Goal: Find specific page/section: Find specific page/section

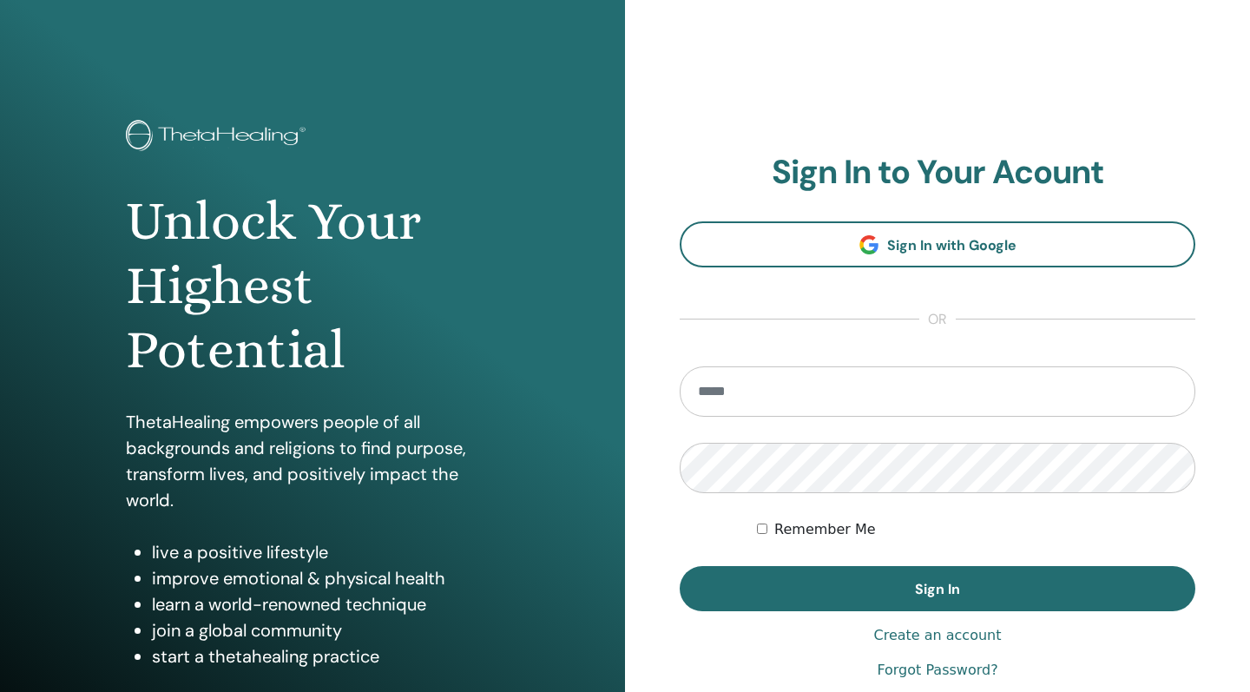
type input "**********"
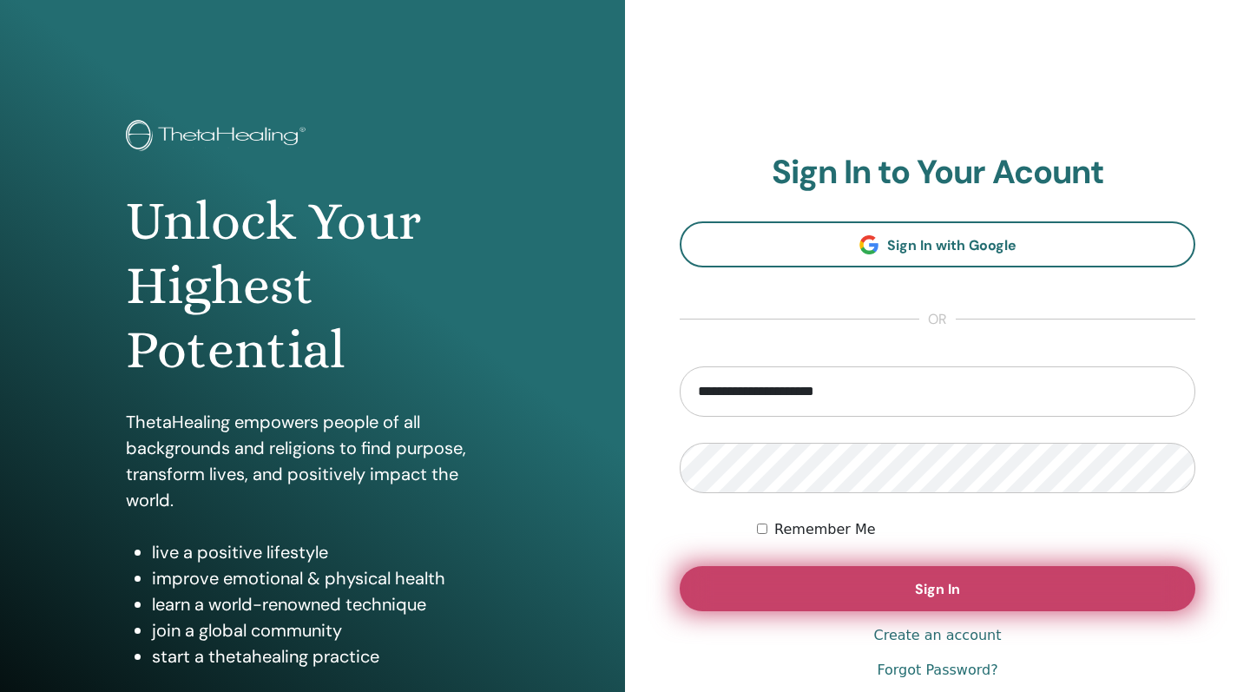
click at [902, 590] on button "Sign In" at bounding box center [938, 588] width 516 height 45
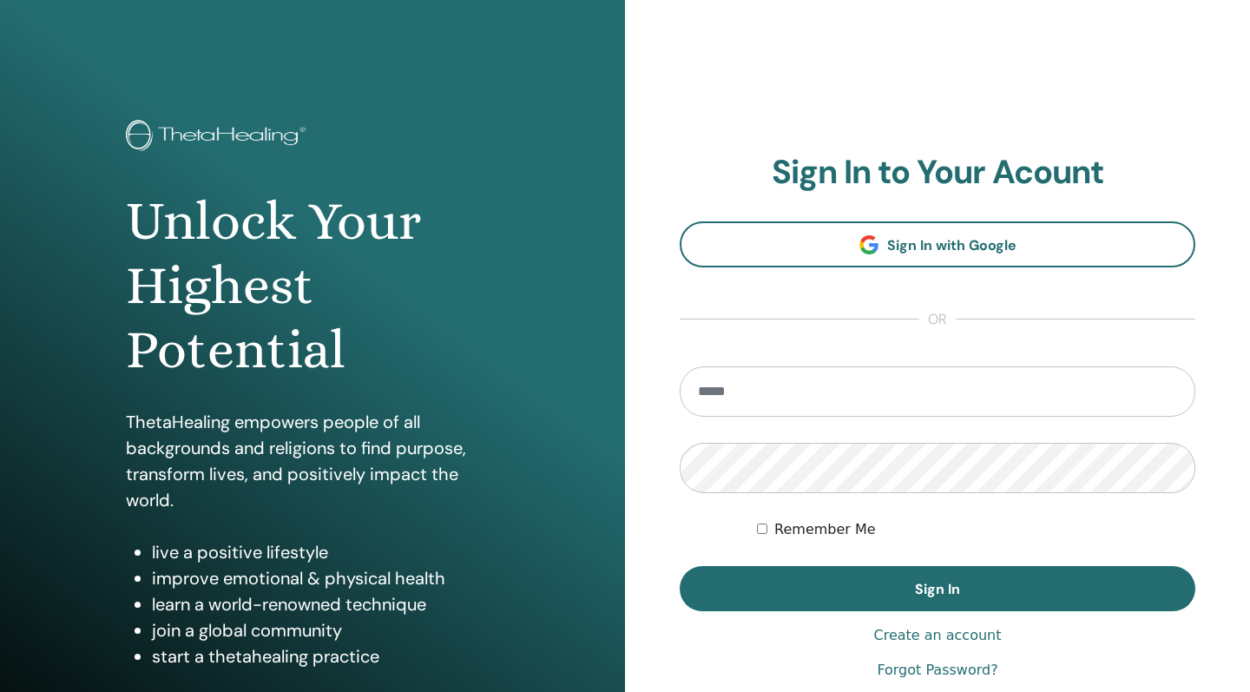
type input "**********"
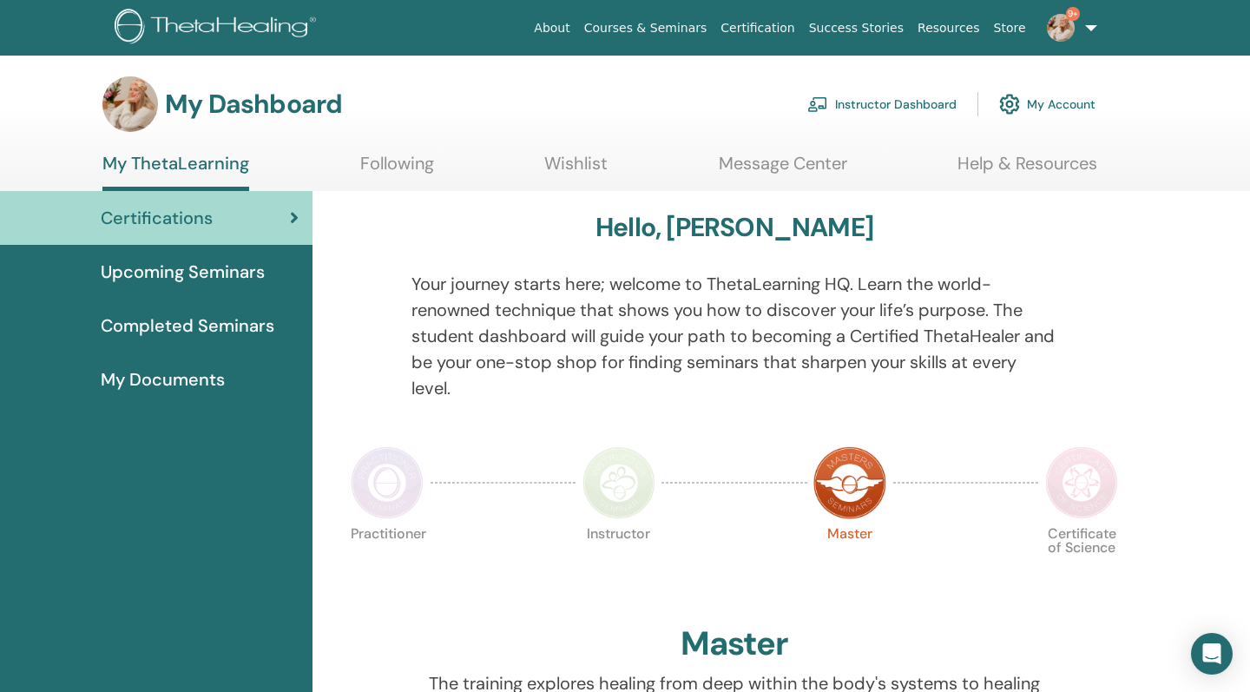
click at [863, 107] on link "Instructor Dashboard" at bounding box center [881, 104] width 149 height 38
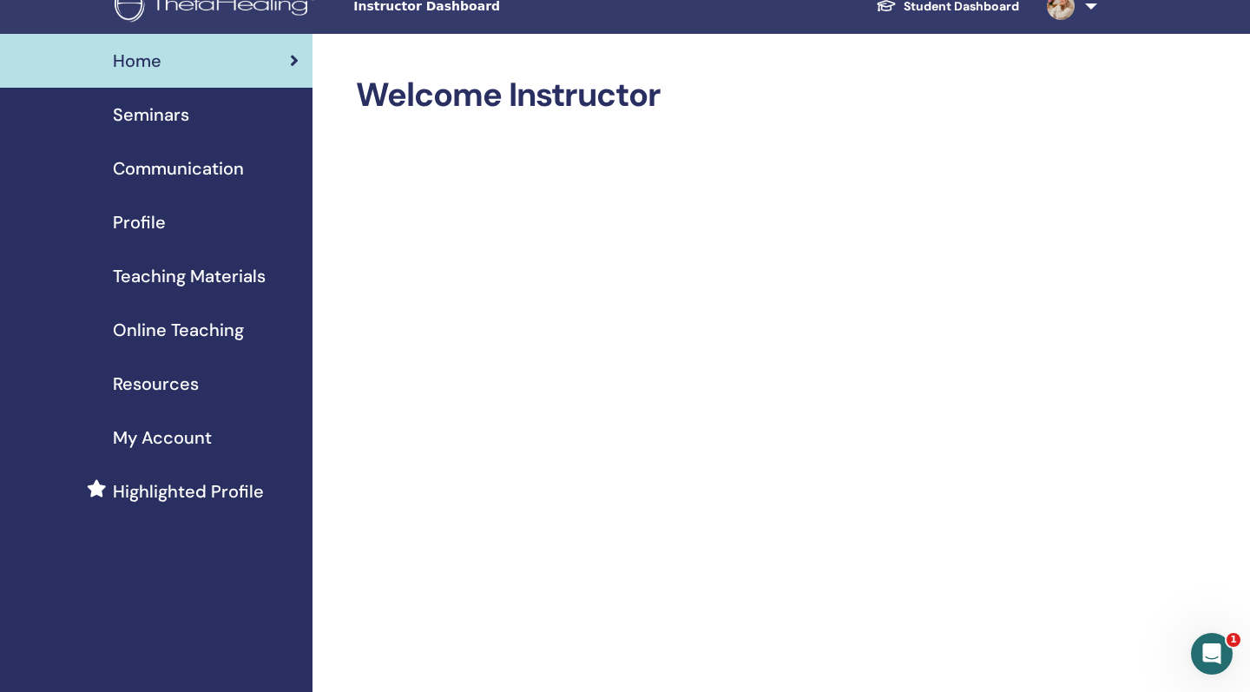
scroll to position [23, 0]
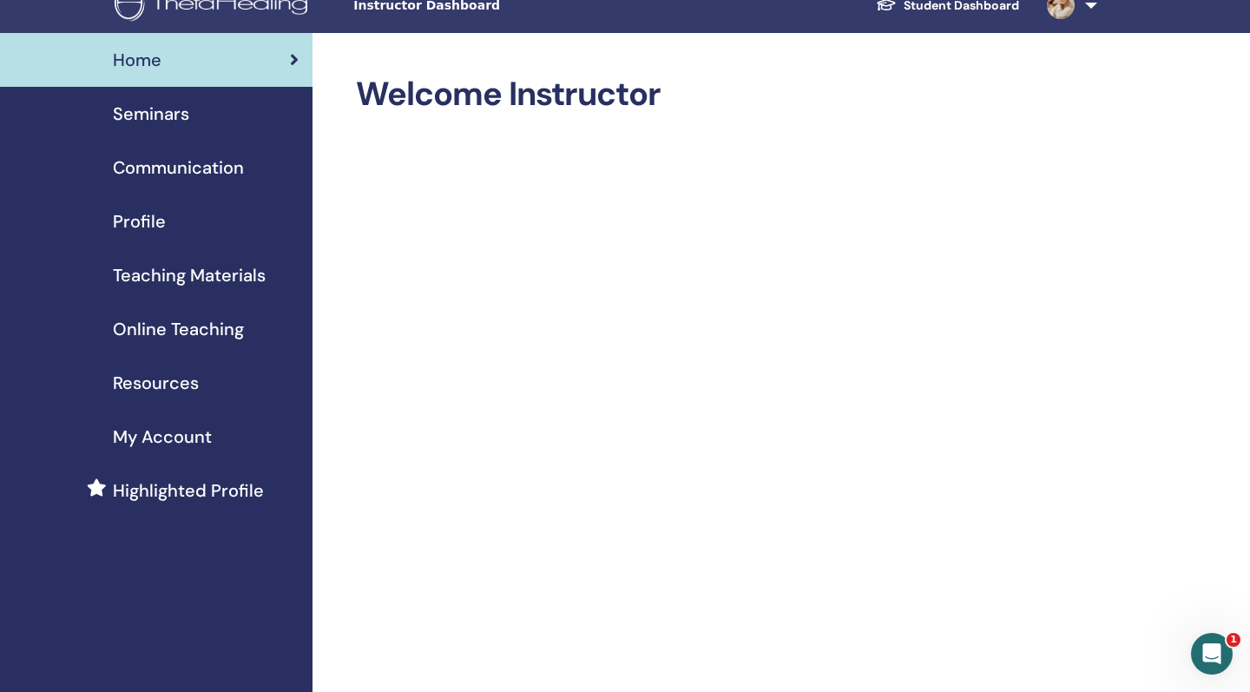
click at [162, 124] on span "Seminars" at bounding box center [151, 114] width 76 height 26
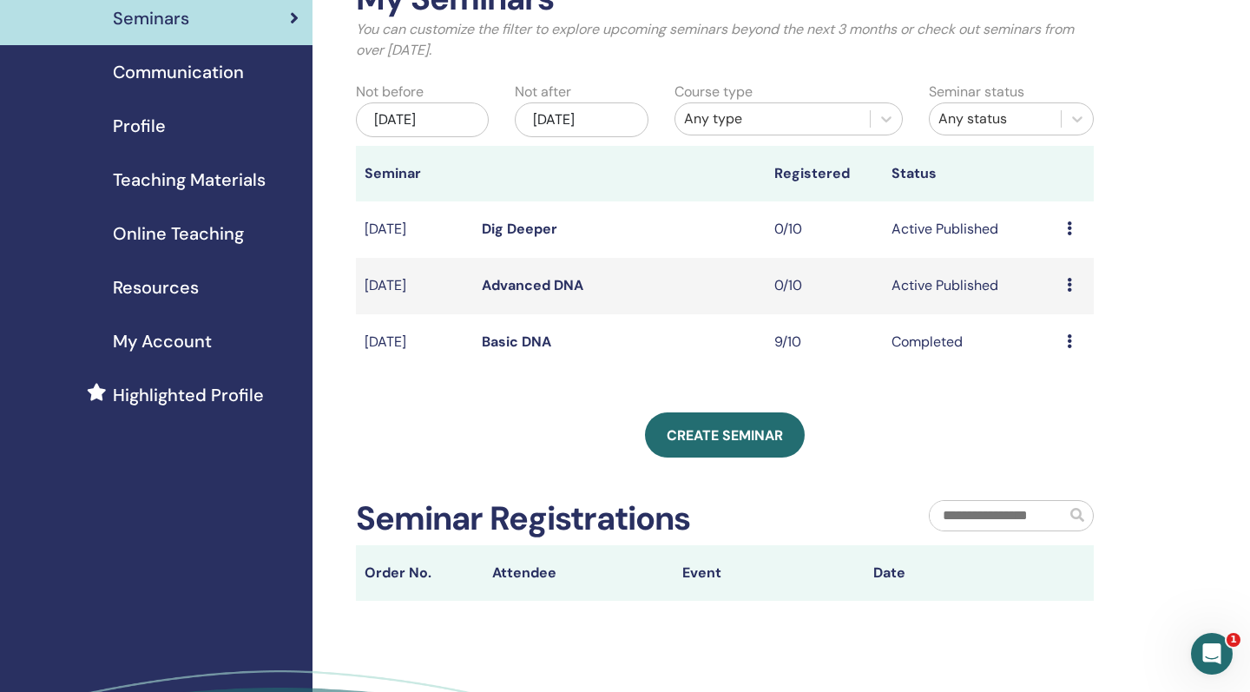
scroll to position [165, 0]
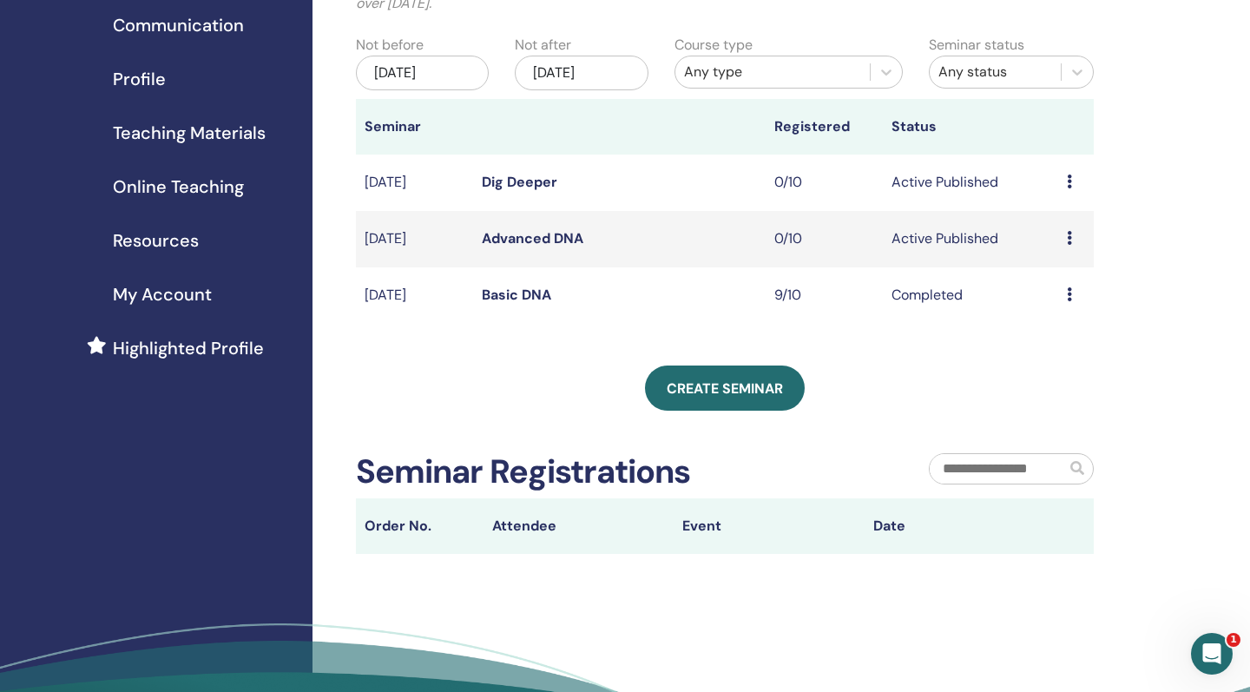
click at [551, 240] on link "Advanced DNA" at bounding box center [533, 238] width 102 height 18
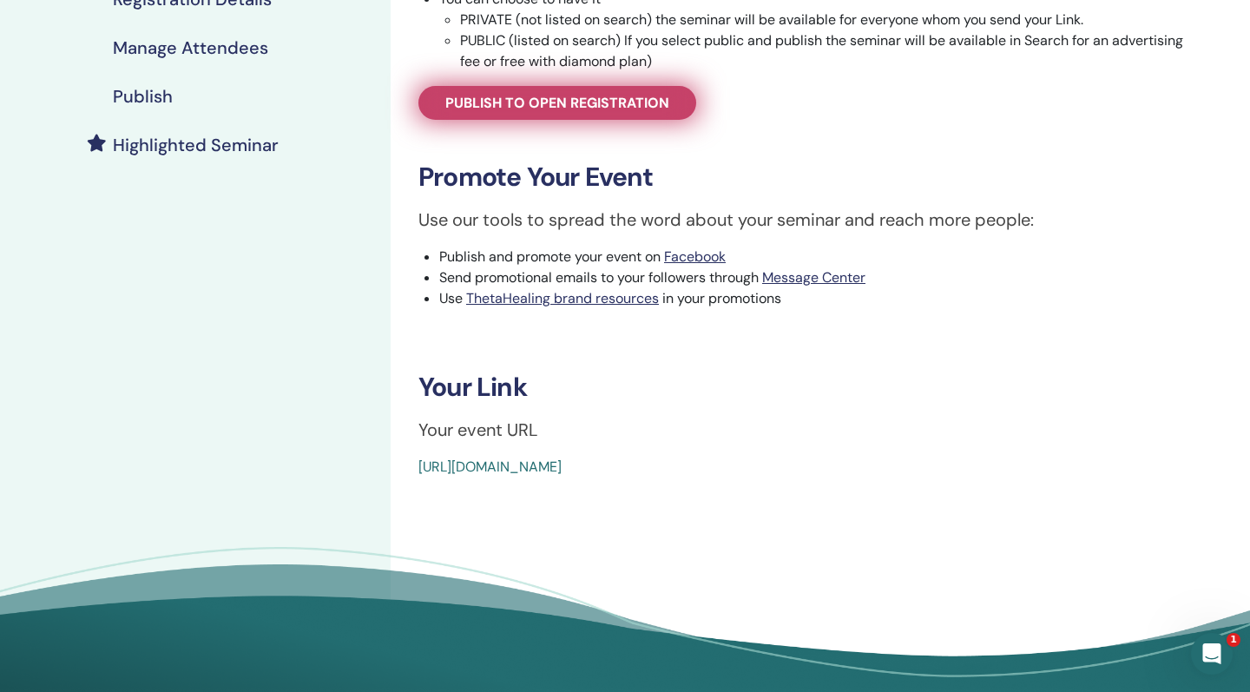
scroll to position [392, 0]
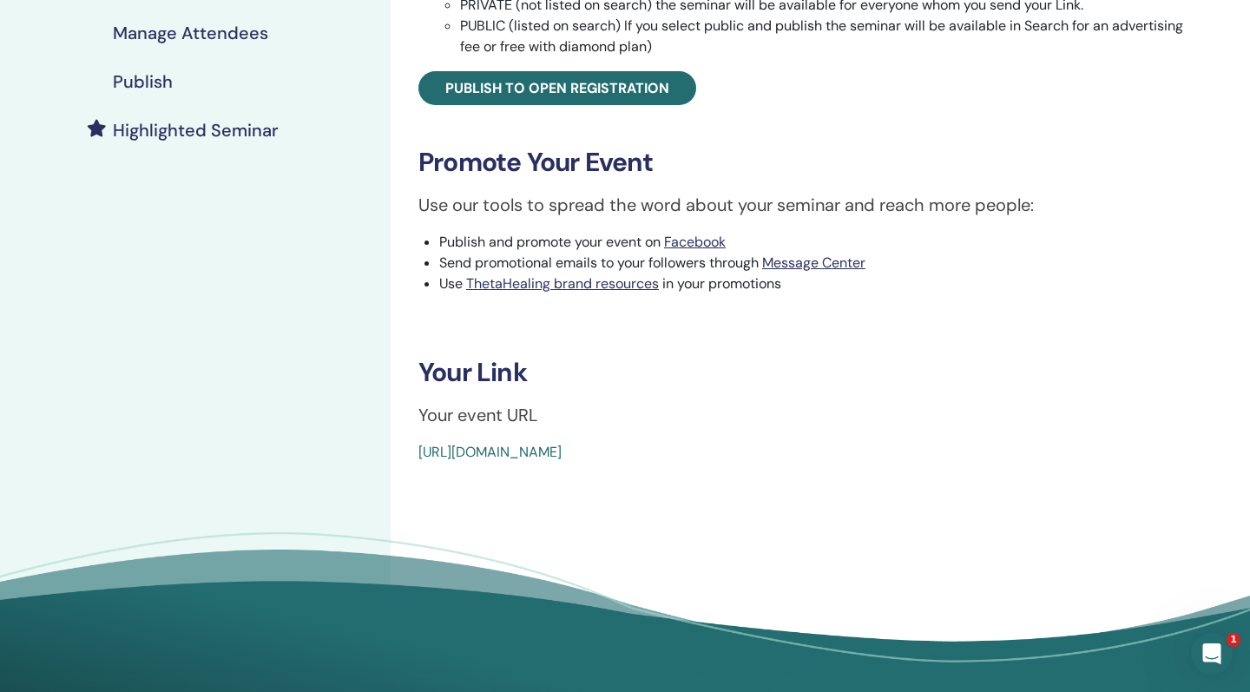
drag, startPoint x: 828, startPoint y: 451, endPoint x: 400, endPoint y: 464, distance: 428.2
click at [400, 464] on div "Advanced DNA Event Type In-Person Event Status Active Published Registrations 0…" at bounding box center [807, 184] width 833 height 1043
drag, startPoint x: 853, startPoint y: 449, endPoint x: 417, endPoint y: 450, distance: 436.7
click at [417, 450] on div "Advanced DNA Event Type In-Person Event Status Active Published Registrations 0…" at bounding box center [807, 84] width 813 height 758
copy link "[URL][DOMAIN_NAME]"
